Goal: Transaction & Acquisition: Purchase product/service

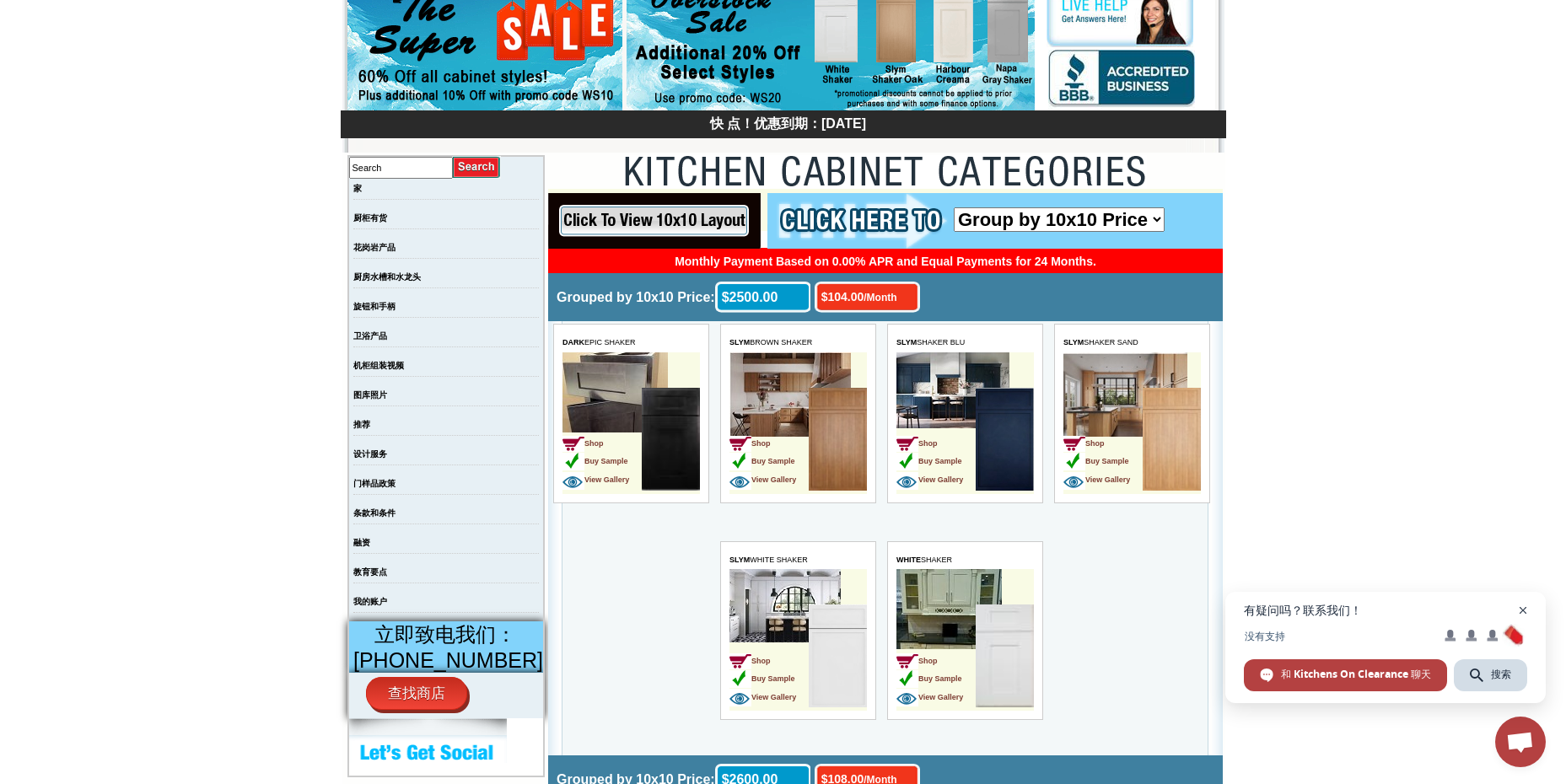
click at [1526, 616] on span "开放式聊天" at bounding box center [1522, 610] width 21 height 21
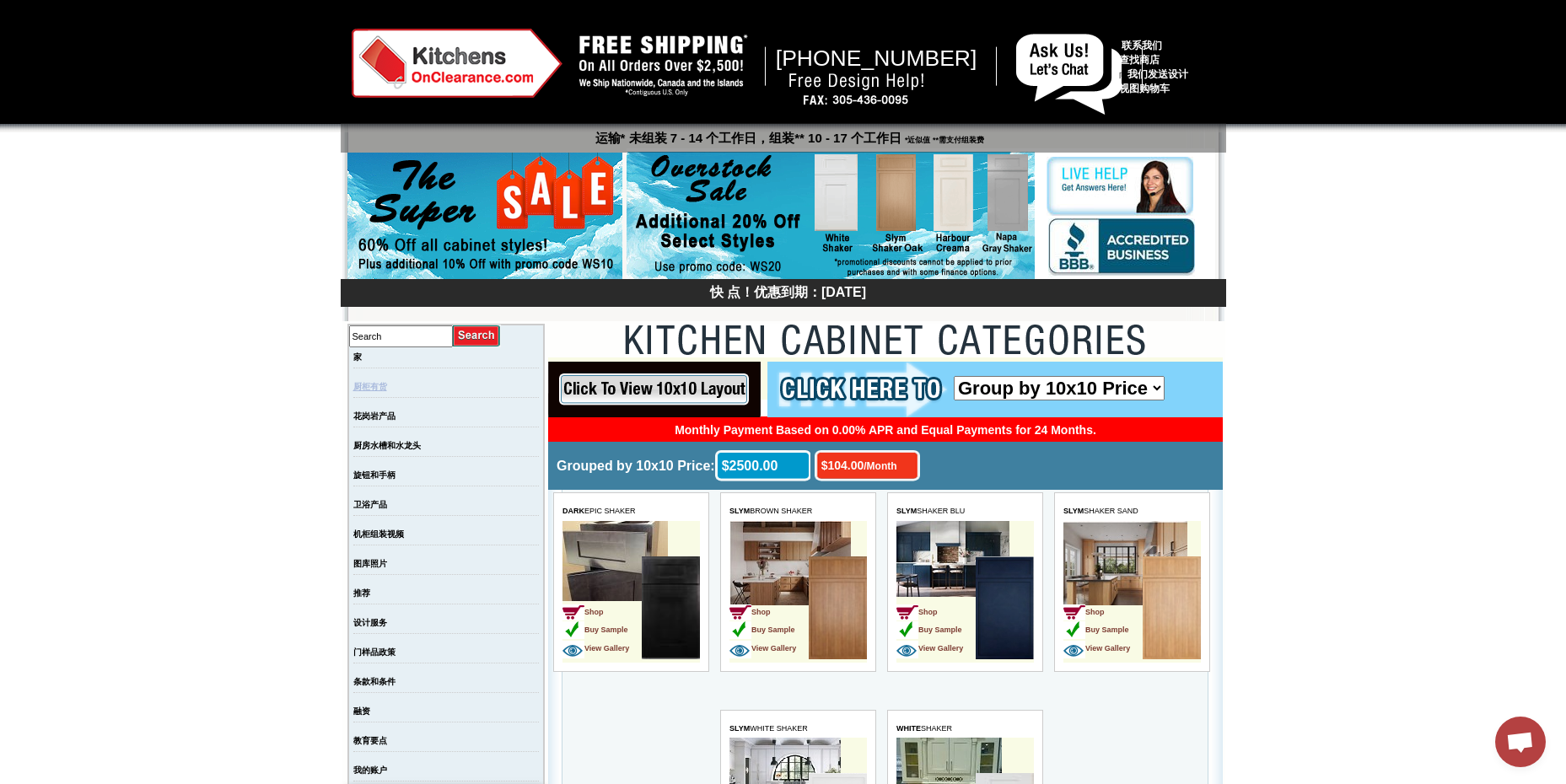
click at [387, 386] on link "厨柜有货" at bounding box center [370, 386] width 34 height 9
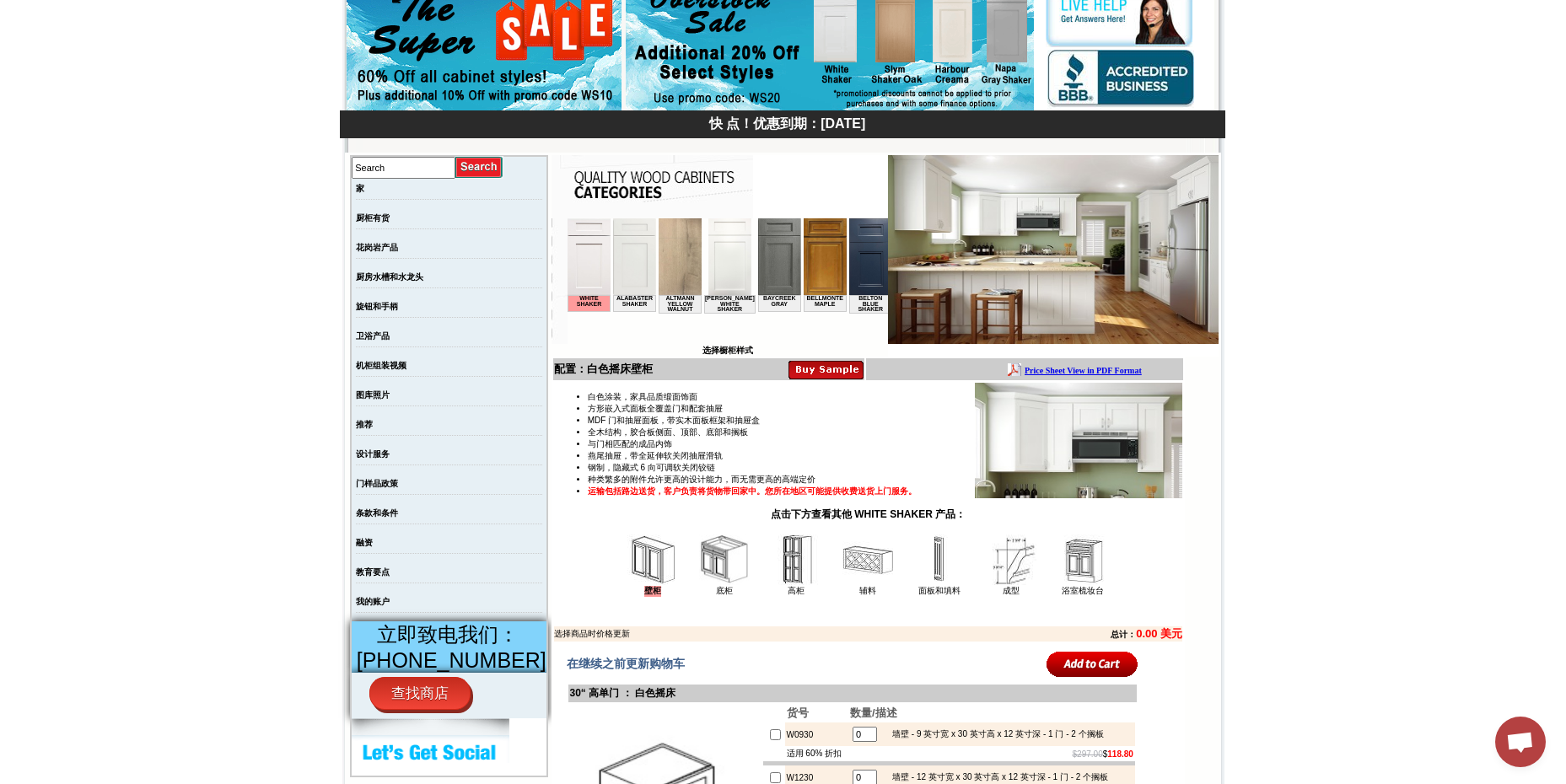
click at [1002, 234] on img at bounding box center [1052, 249] width 330 height 188
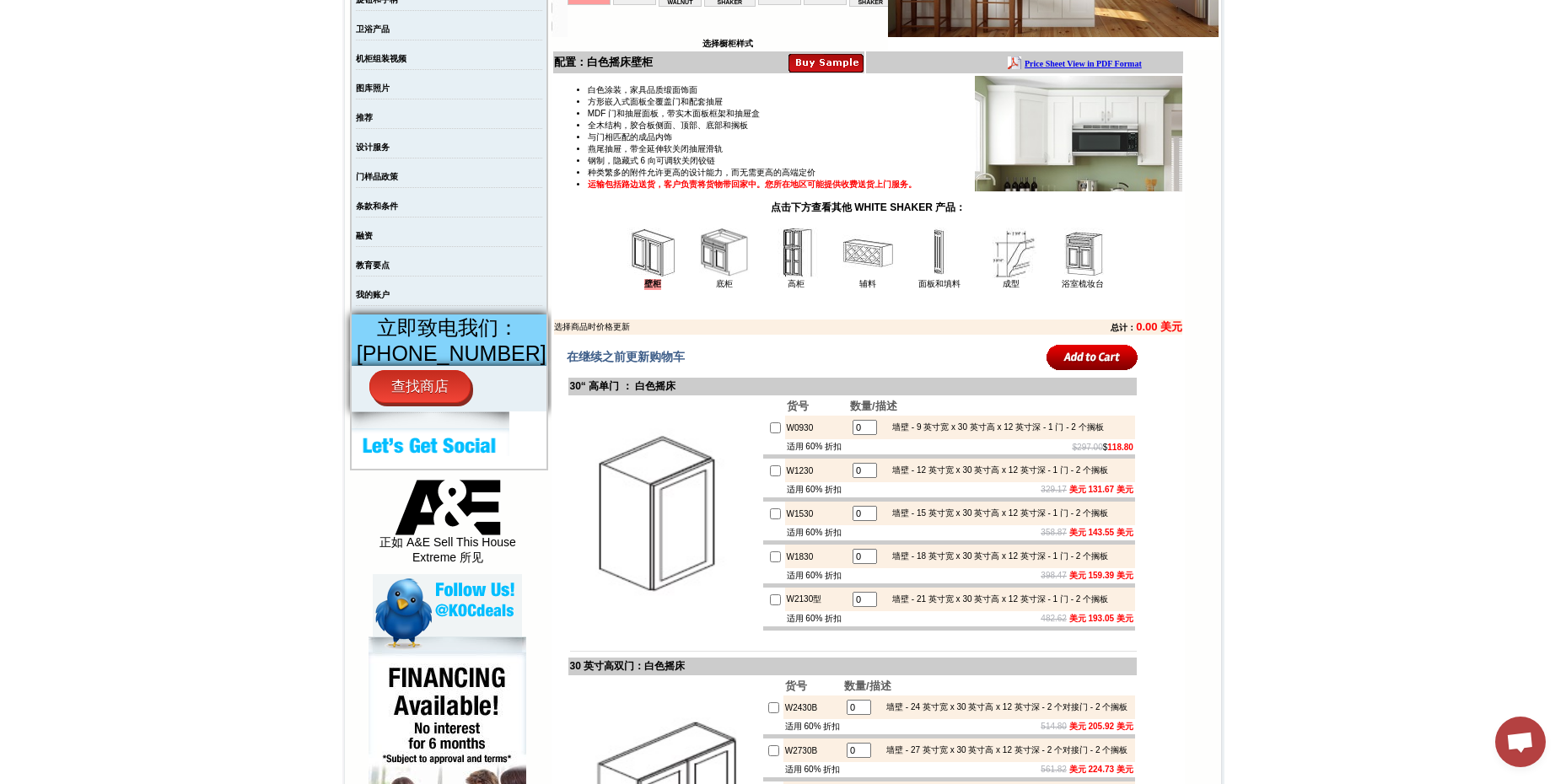
scroll to position [505, 0]
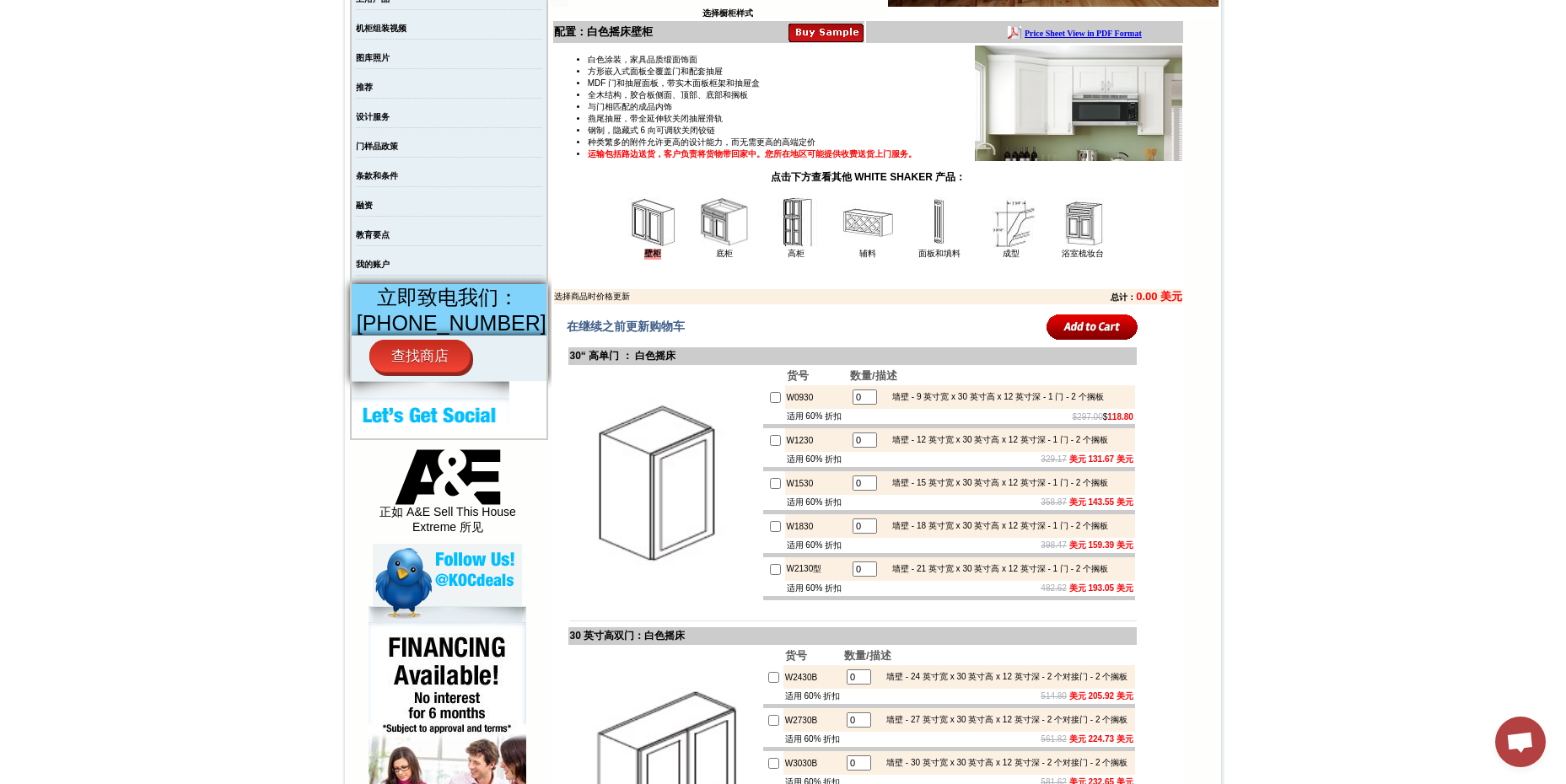
click at [1077, 325] on input "image" at bounding box center [1092, 326] width 92 height 28
